Goal: Browse casually: Explore the website without a specific task or goal

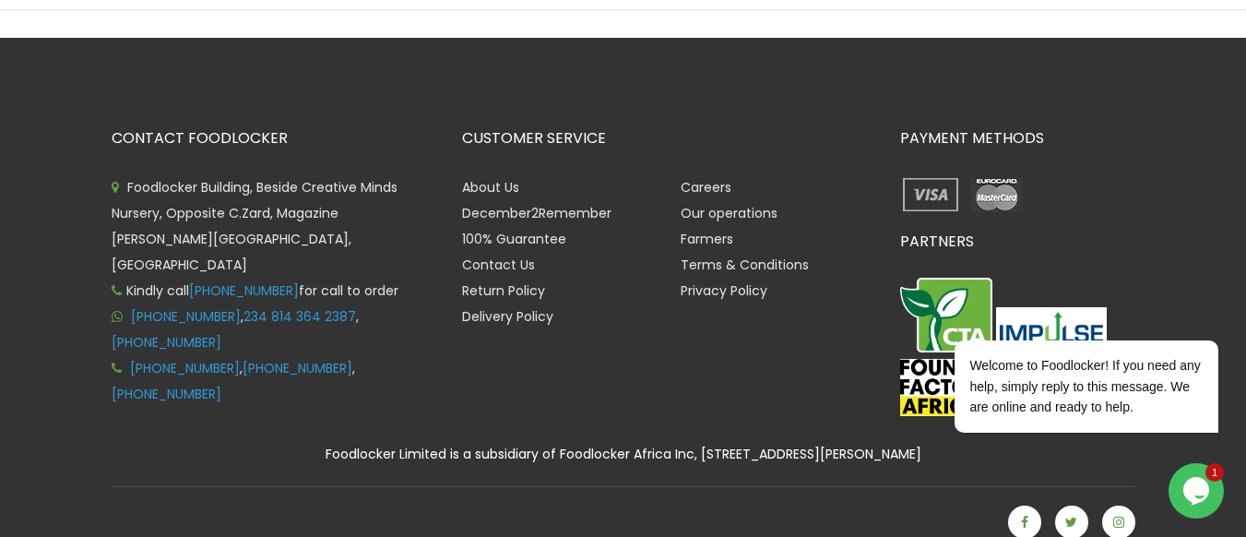
scroll to position [634, 0]
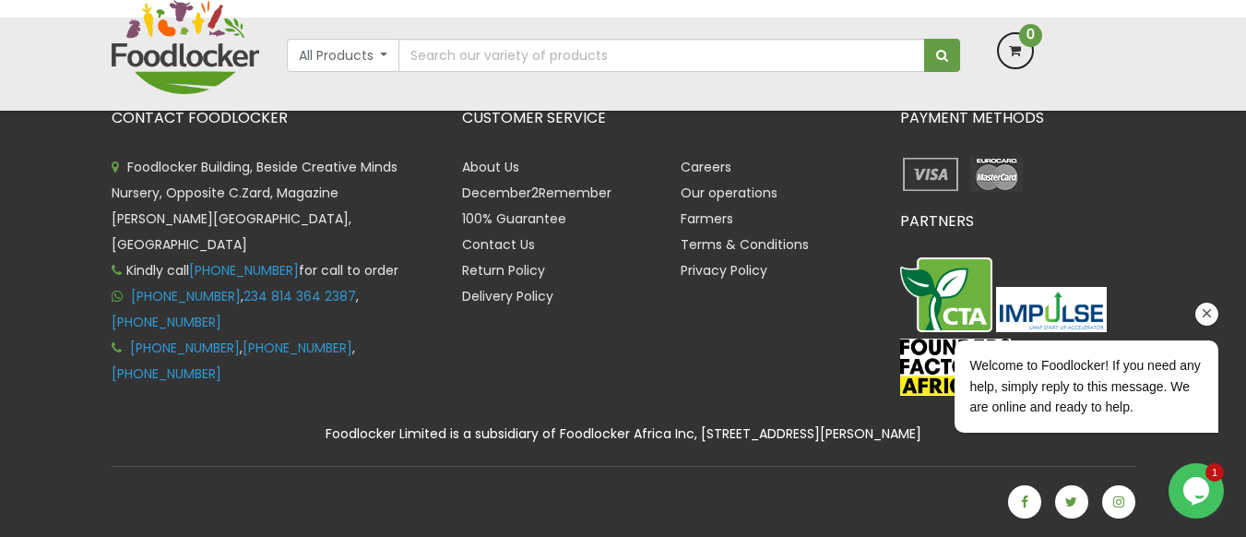
click at [1208, 321] on icon "Chat attention grabber" at bounding box center [1207, 313] width 17 height 17
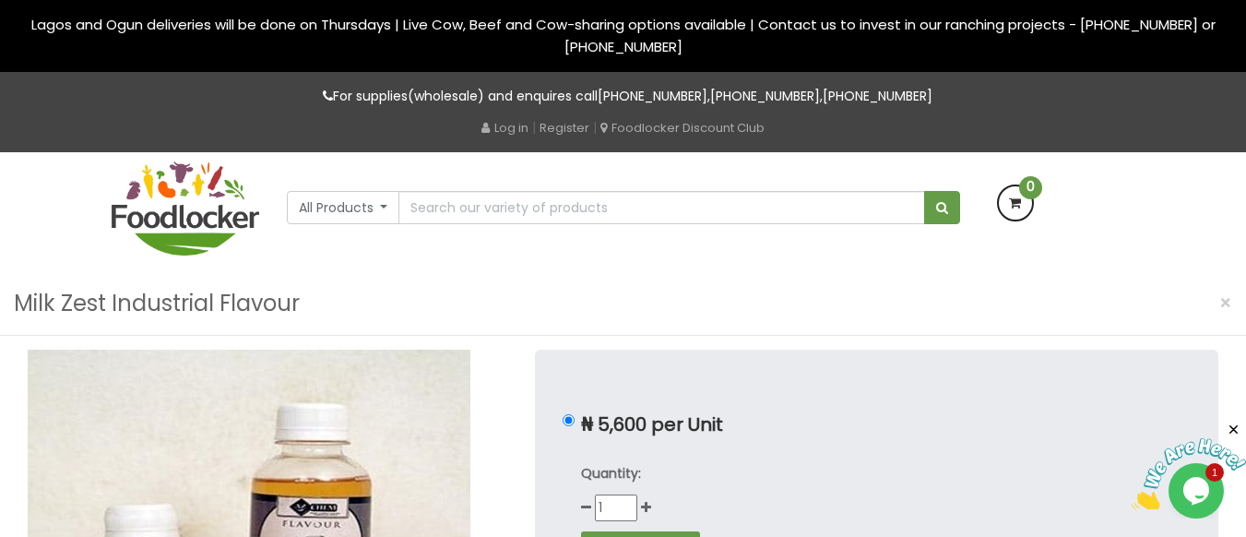
click at [177, 183] on img at bounding box center [186, 208] width 148 height 94
click at [191, 209] on img at bounding box center [186, 208] width 148 height 94
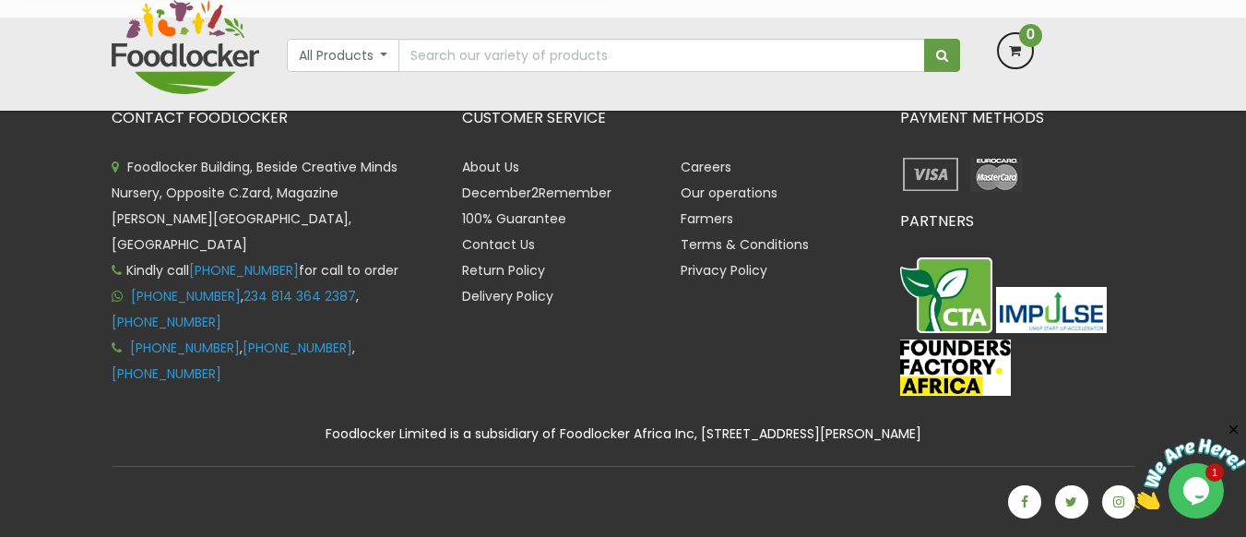
scroll to position [4006, 0]
